Goal: Download file/media

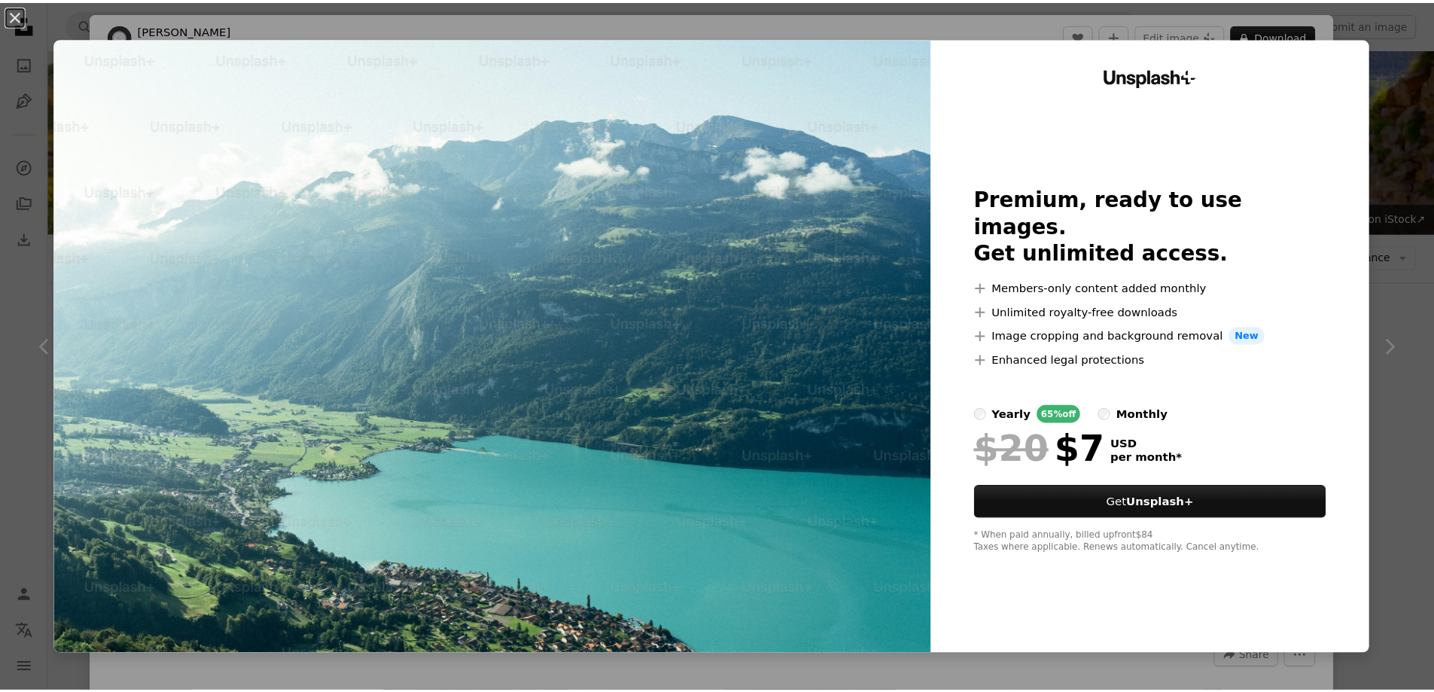
scroll to position [979, 0]
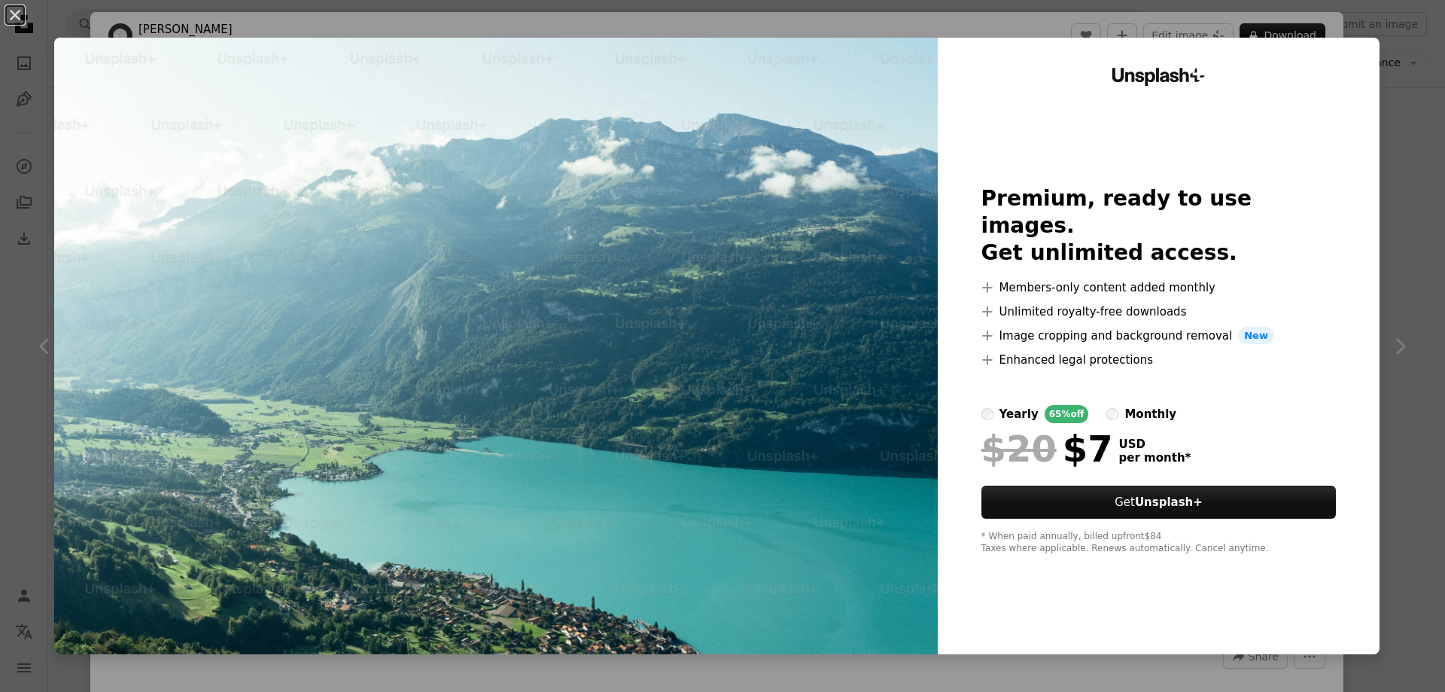
click at [1388, 133] on div "An X shape Unsplash+ Premium, ready to use images. Get unlimited access. A plus…" at bounding box center [722, 346] width 1445 height 692
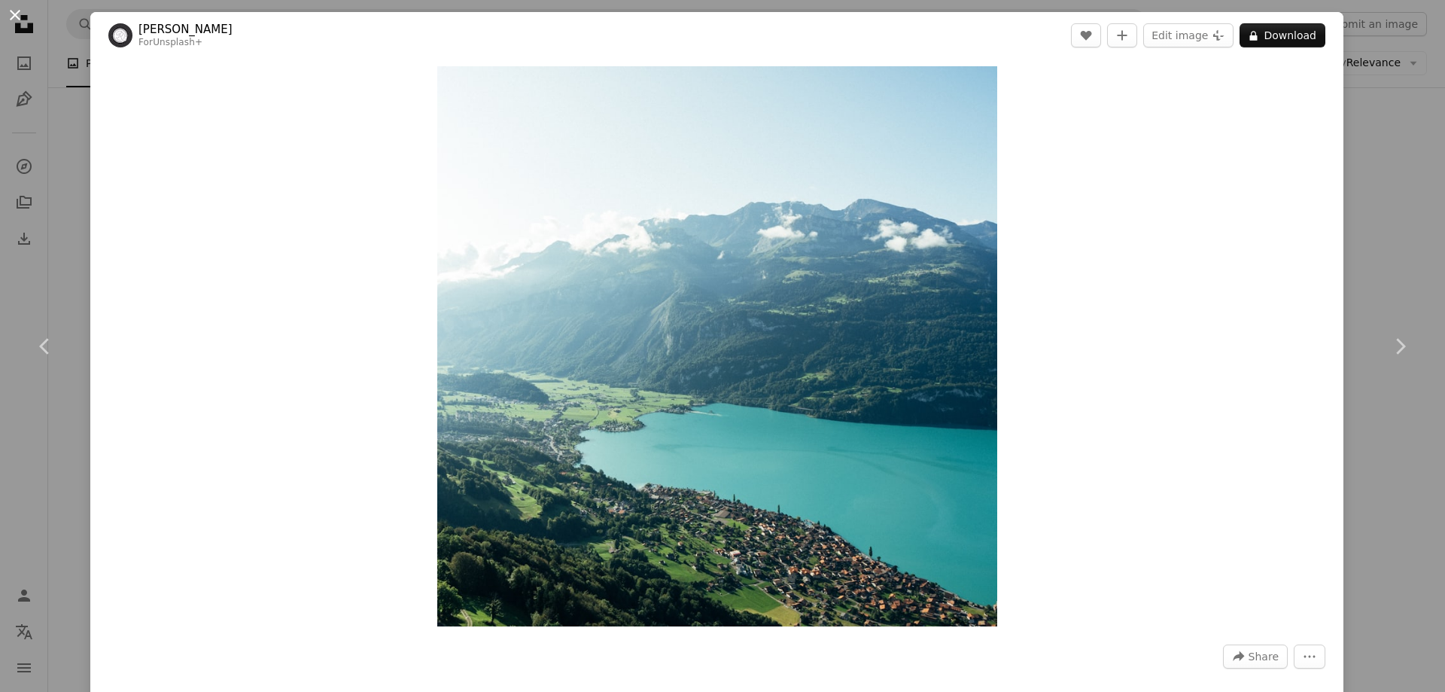
click at [17, 21] on button "An X shape" at bounding box center [15, 15] width 18 height 18
